Goal: Task Accomplishment & Management: Use online tool/utility

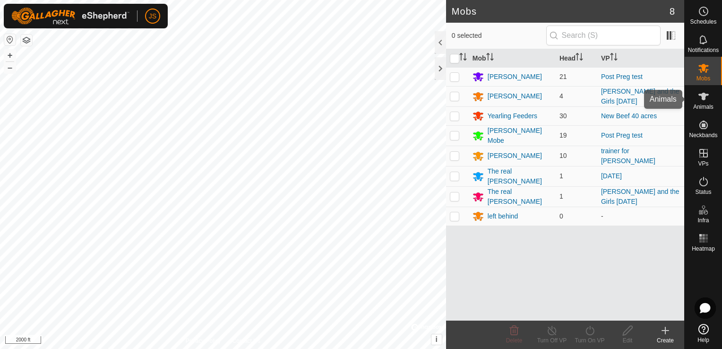
click at [707, 99] on icon at bounding box center [703, 96] width 11 height 11
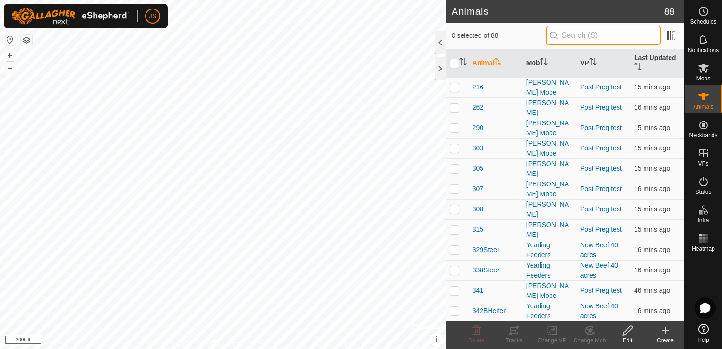
click at [605, 33] on input "text" at bounding box center [603, 36] width 114 height 20
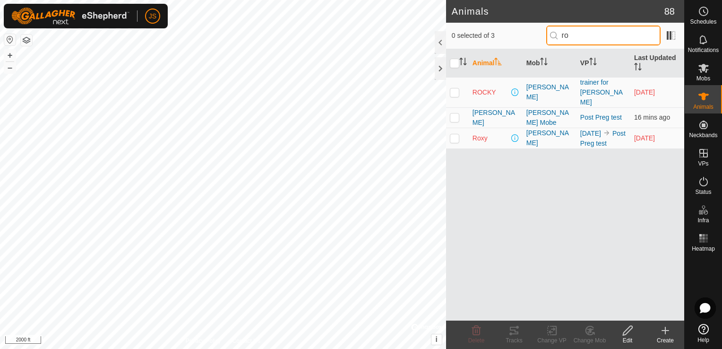
type input "ro"
click at [452, 134] on p-checkbox at bounding box center [454, 138] width 9 height 8
checkbox input "true"
click at [509, 333] on icon at bounding box center [513, 330] width 11 height 11
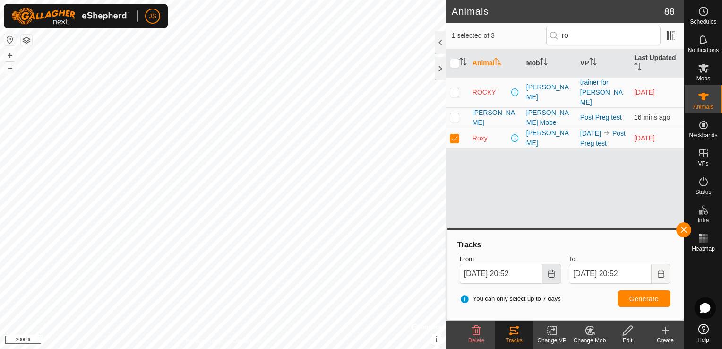
click at [549, 270] on icon "Choose Date" at bounding box center [551, 274] width 8 height 8
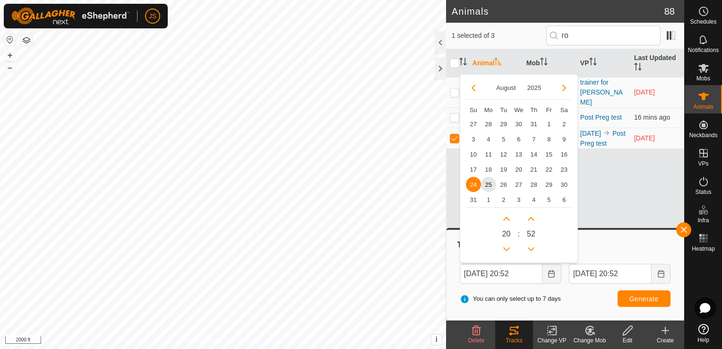
click at [470, 182] on span "24" at bounding box center [473, 184] width 15 height 15
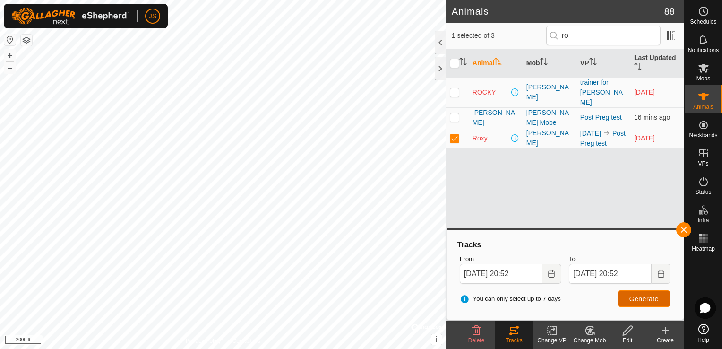
click at [645, 299] on span "Generate" at bounding box center [643, 299] width 29 height 8
click at [474, 149] on div "Animals 88 1 selected of 3 ro Animal Mob VP Last Updated [PERSON_NAME] trainer …" at bounding box center [342, 174] width 684 height 349
click at [550, 273] on icon "Choose Date" at bounding box center [551, 274] width 8 height 8
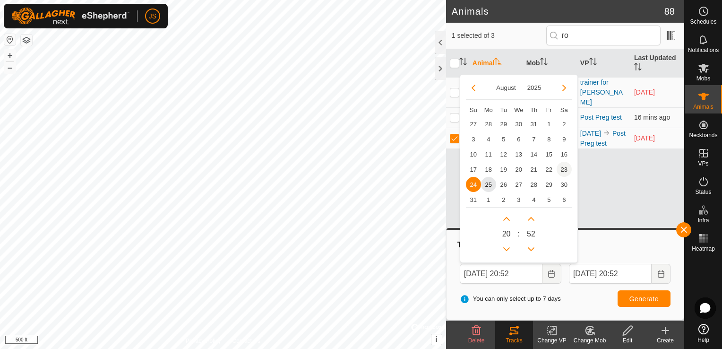
click at [560, 170] on span "23" at bounding box center [563, 169] width 15 height 15
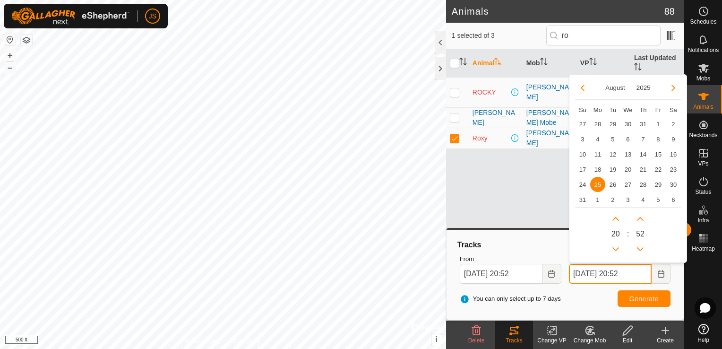
click at [644, 273] on input "[DATE] 20:52" at bounding box center [610, 274] width 83 height 20
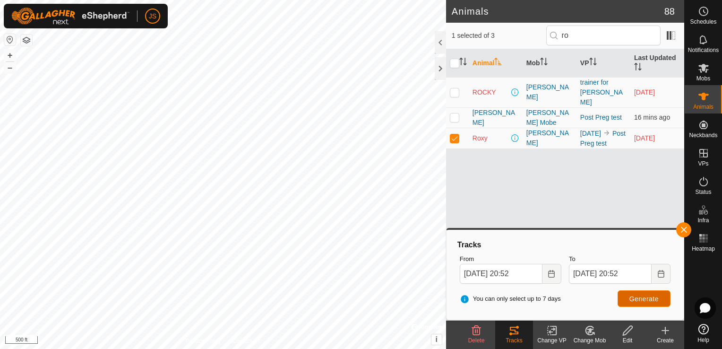
click at [643, 299] on span "Generate" at bounding box center [643, 299] width 29 height 8
click at [546, 272] on button "Choose Date" at bounding box center [551, 274] width 19 height 20
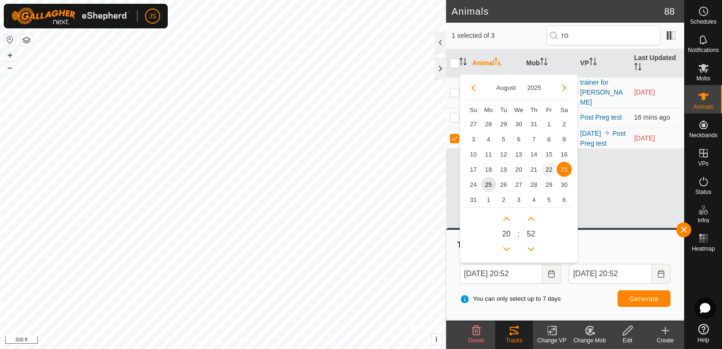
click at [551, 165] on span "22" at bounding box center [548, 169] width 15 height 15
type input "[DATE] 20:52"
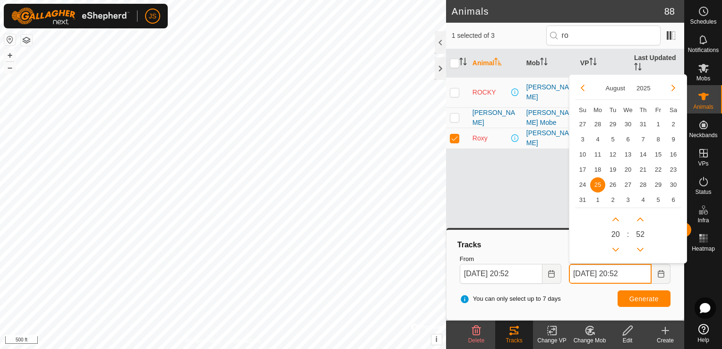
click at [635, 269] on input "[DATE] 20:52" at bounding box center [610, 274] width 83 height 20
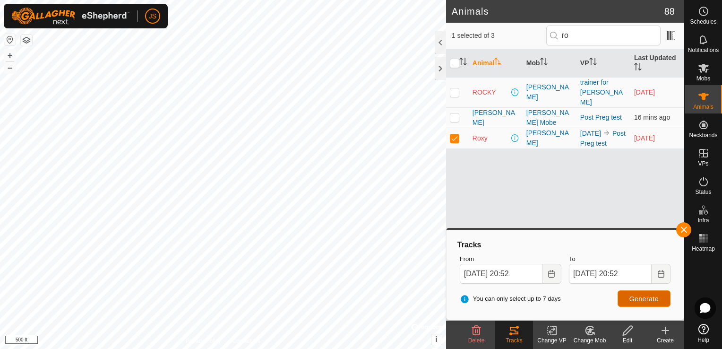
click at [641, 299] on span "Generate" at bounding box center [643, 299] width 29 height 8
